Goal: Task Accomplishment & Management: Use online tool/utility

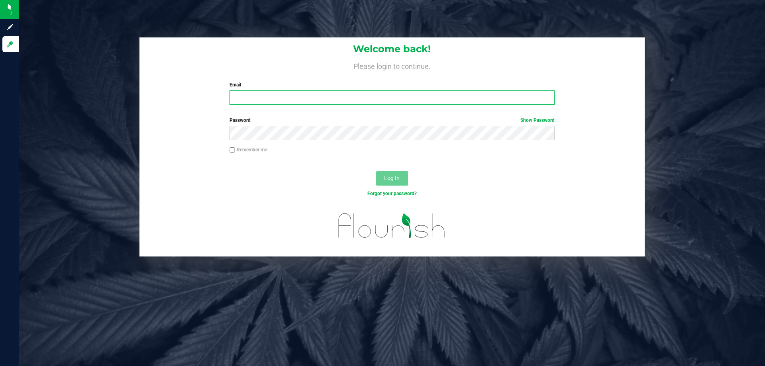
click at [351, 96] on input "Email" at bounding box center [392, 97] width 325 height 14
type input "[EMAIL_ADDRESS][DOMAIN_NAME]"
click at [376, 171] on button "Log In" at bounding box center [392, 178] width 32 height 14
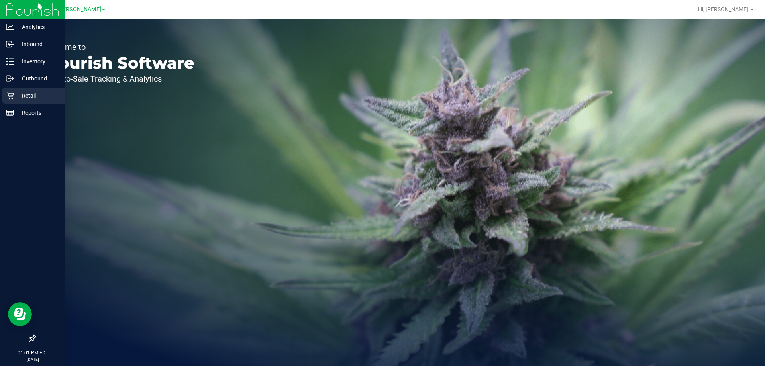
click at [19, 104] on link "Retail" at bounding box center [32, 96] width 65 height 17
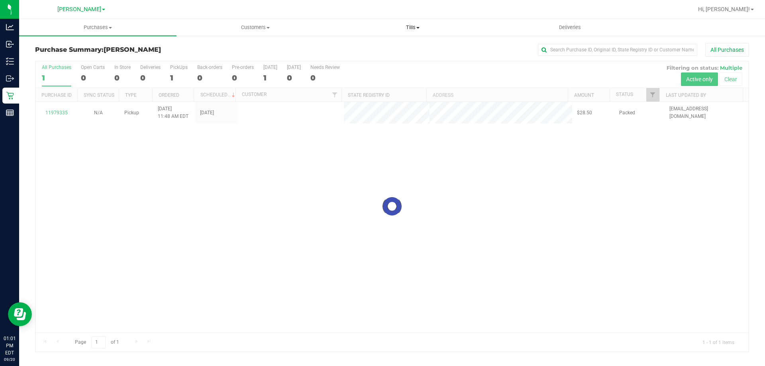
click at [404, 28] on span "Tills" at bounding box center [412, 27] width 157 height 7
click at [406, 49] on li "Manage tills" at bounding box center [412, 48] width 157 height 10
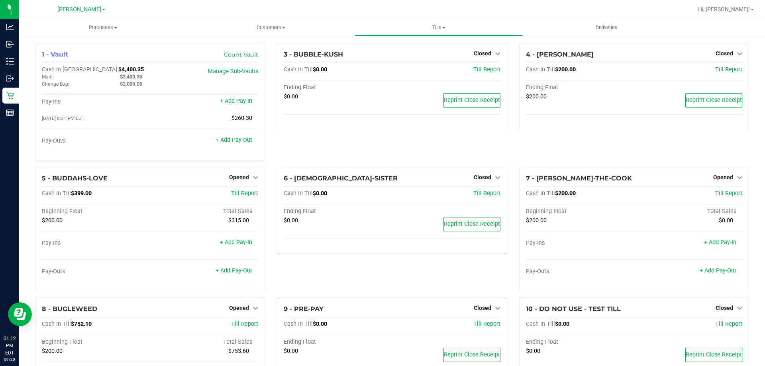
click at [306, 155] on div "3 - BUBBLE-KUSH Closed Open Till Cash In Till $0.00 Till Report Ending Float $0…" at bounding box center [392, 105] width 242 height 124
click at [340, 151] on div "3 - BUBBLE-KUSH Closed Open Till Cash In Till $0.00 Till Report Ending Float $0…" at bounding box center [392, 105] width 242 height 124
click at [345, 147] on div "3 - BUBBLE-KUSH Closed Open Till Cash In Till $0.00 Till Report Ending Float $0…" at bounding box center [392, 105] width 242 height 124
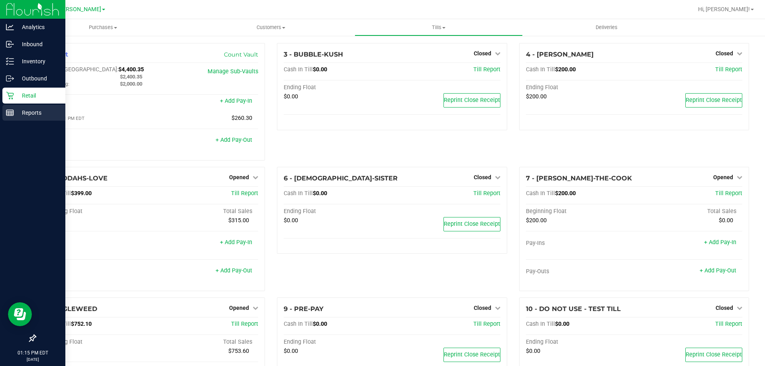
click at [7, 117] on div "Reports" at bounding box center [33, 113] width 63 height 16
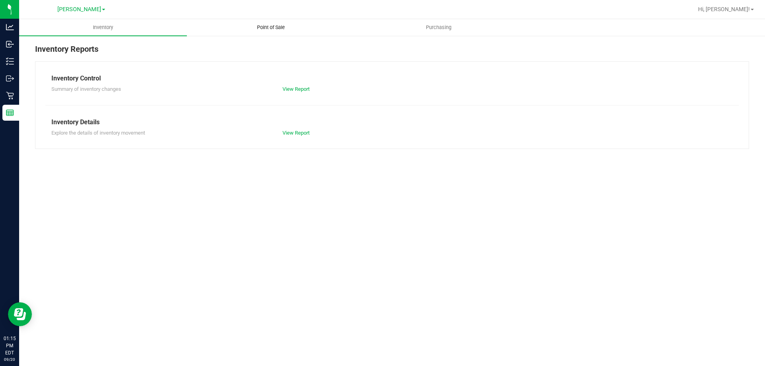
click at [268, 26] on span "Point of Sale" at bounding box center [270, 27] width 49 height 7
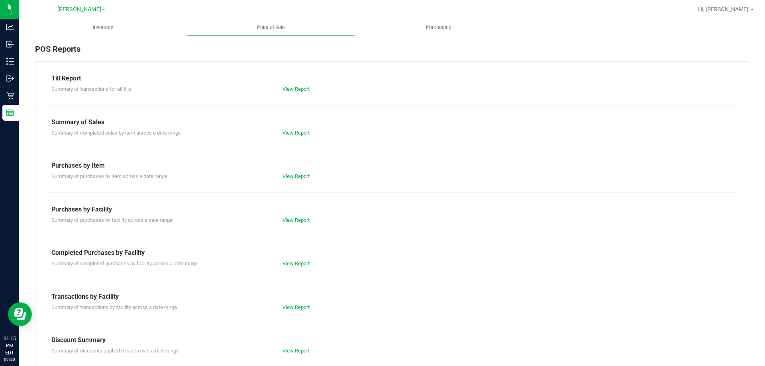
click at [299, 260] on div "View Report" at bounding box center [335, 264] width 116 height 8
click at [300, 268] on div "Till Report Summary of transactions for all tills View Report Summary of Sales …" at bounding box center [392, 235] width 714 height 349
click at [298, 266] on link "View Report" at bounding box center [296, 264] width 27 height 6
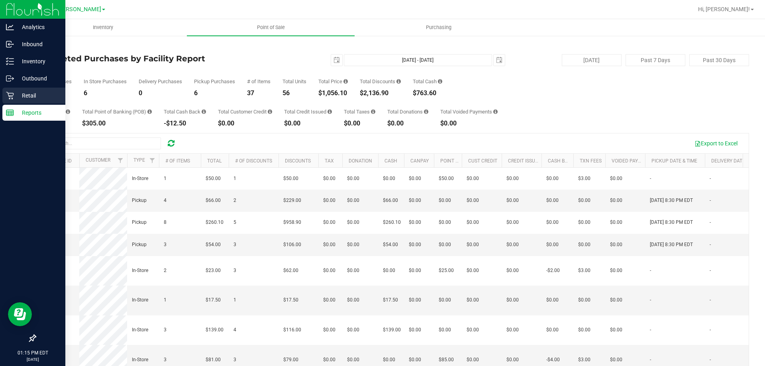
click at [5, 92] on div "Retail" at bounding box center [33, 96] width 63 height 16
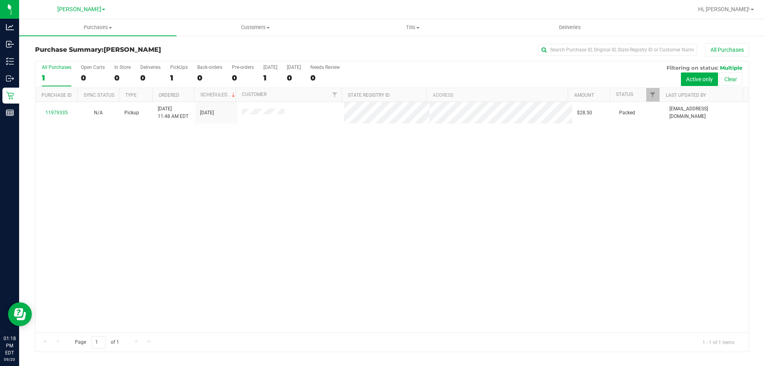
click at [301, 191] on div "11979335 N/A Pickup 9/20/2025 11:48 AM EDT 9/20/2025 $28.50 Packed jmcelroy@liv…" at bounding box center [391, 217] width 713 height 231
click at [355, 198] on div "11979335 N/A Pickup 9/20/2025 11:48 AM EDT 9/20/2025 $28.50 Packed jmcelroy@liv…" at bounding box center [391, 217] width 713 height 231
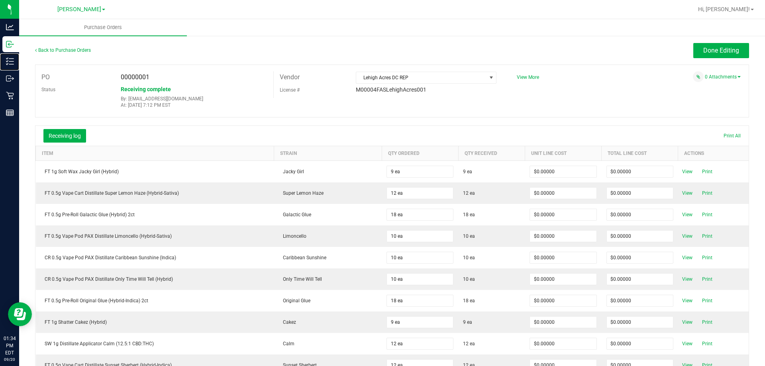
click at [13, 62] on icon at bounding box center [10, 61] width 8 height 8
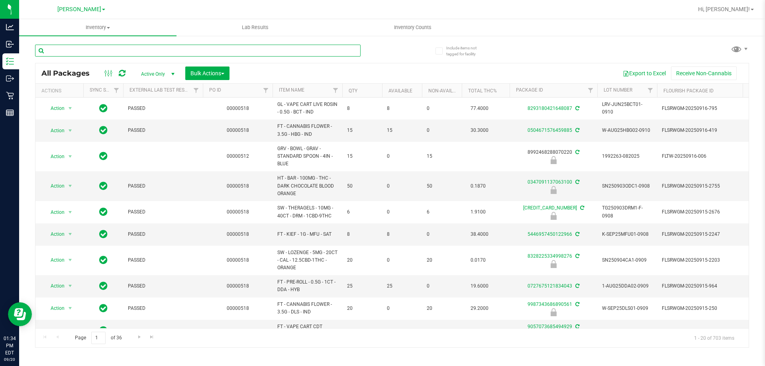
click at [151, 53] on input "text" at bounding box center [198, 51] width 326 height 12
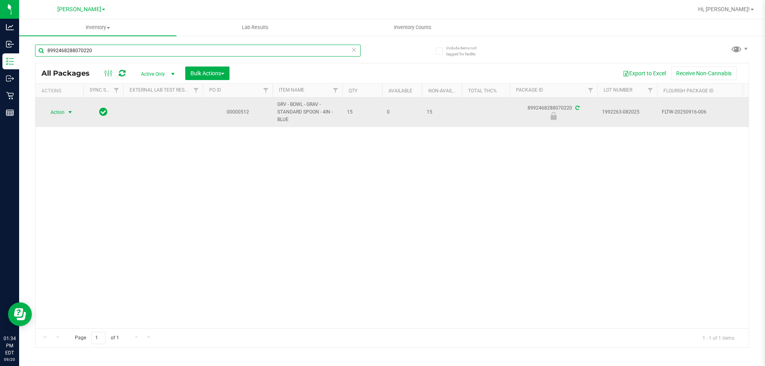
type input "8992468288070220"
click at [63, 115] on span "Action" at bounding box center [54, 112] width 22 height 11
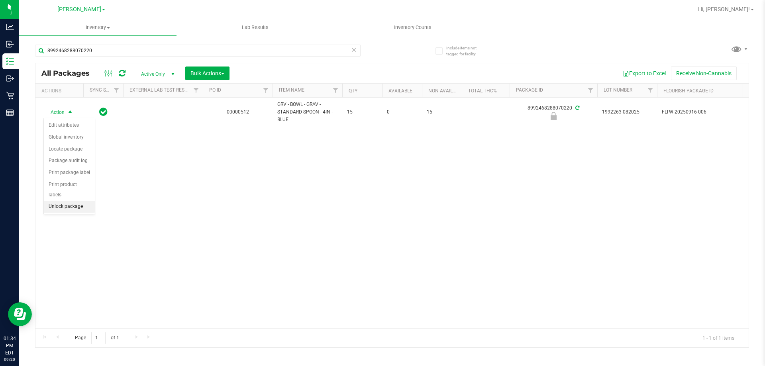
click at [49, 201] on li "Unlock package" at bounding box center [69, 207] width 51 height 12
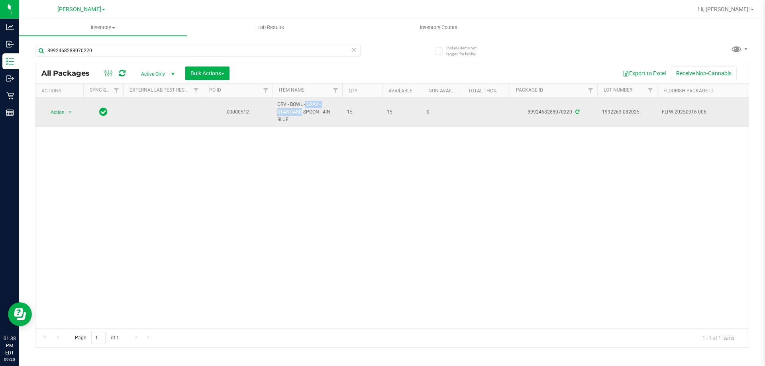
drag, startPoint x: 326, startPoint y: 103, endPoint x: 287, endPoint y: 101, distance: 39.1
click at [287, 101] on span "GRV - BOWL - GRAV - STANDARD SPOON - 4IN - BLUE" at bounding box center [307, 112] width 60 height 23
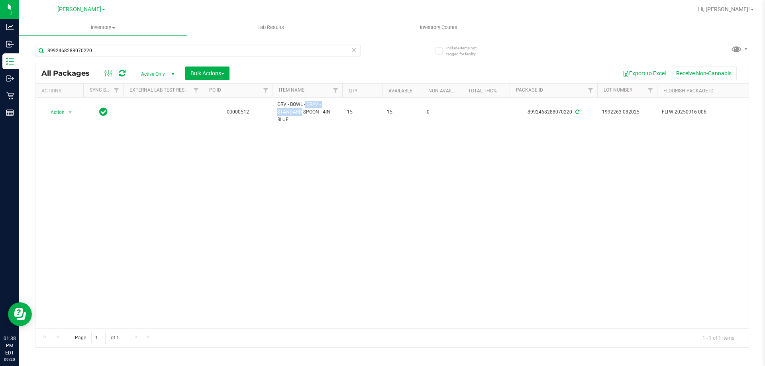
copy span "- BOWL - GRAV -"
click at [218, 47] on input "8992468288070220" at bounding box center [198, 51] width 326 height 12
paste input "- BOWL - GRAV -"
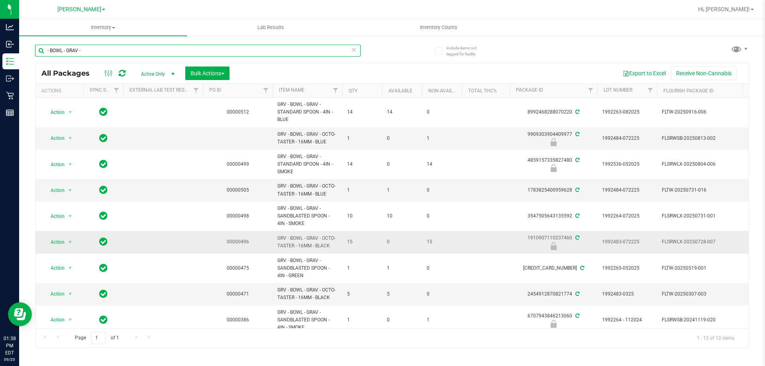
scroll to position [40, 0]
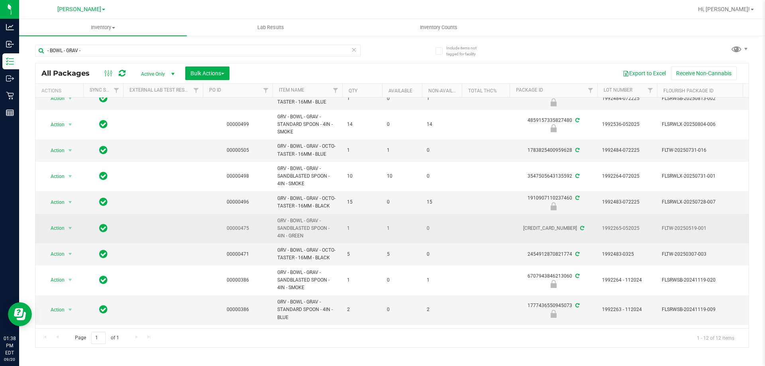
drag, startPoint x: 312, startPoint y: 241, endPoint x: 277, endPoint y: 220, distance: 40.6
click at [277, 220] on td "GRV - BOWL - GRAV - SANDBLASTED SPOON - 4IN - GREEN" at bounding box center [308, 229] width 70 height 30
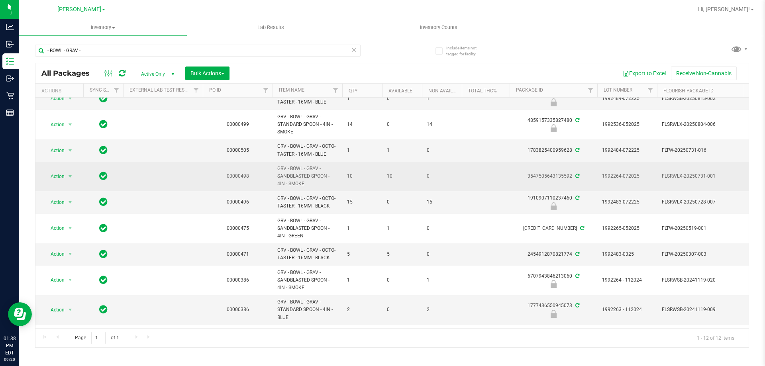
copy span "GRV - BOWL - GRAV - SANDBLASTED SPOON - 4IN - GREEN"
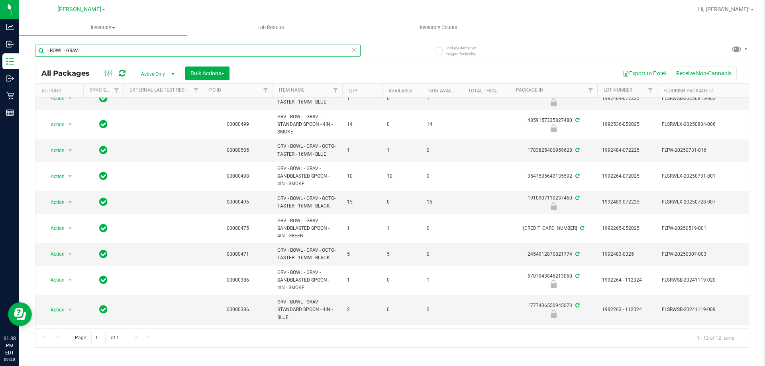
click at [179, 48] on input "- BOWL - GRAV -" at bounding box center [198, 51] width 326 height 12
paste input "GRV - BOWL - GRAV - SANDBLASTED SPOON - 4IN - GREEN"
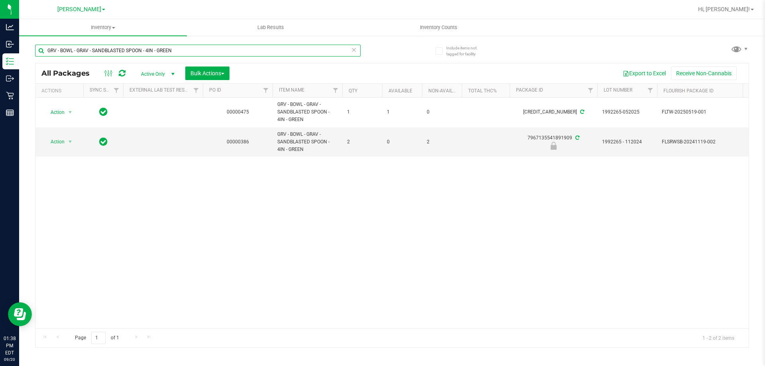
type input "GRV - BOWL - GRAV - SANDBLASTED SPOON - 4IN - GREEN"
click at [281, 215] on div "Action Action Adjust qty Create package Edit attributes Global inventory Locate…" at bounding box center [391, 213] width 713 height 231
click at [358, 217] on div "Action Action Adjust qty Create package Edit attributes Global inventory Locate…" at bounding box center [391, 213] width 713 height 231
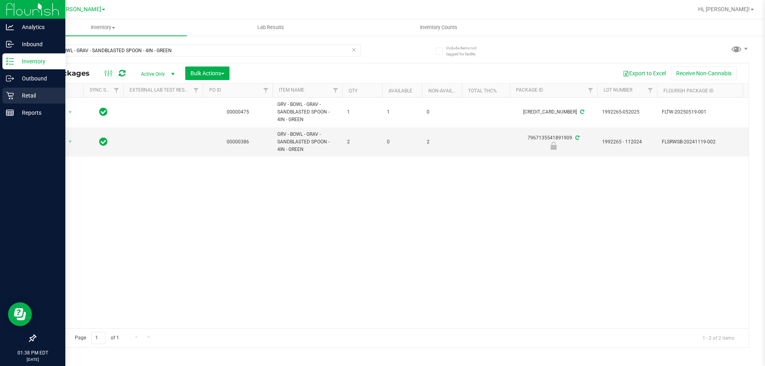
click at [22, 92] on p "Retail" at bounding box center [38, 96] width 48 height 10
